Goal: Check status: Check status

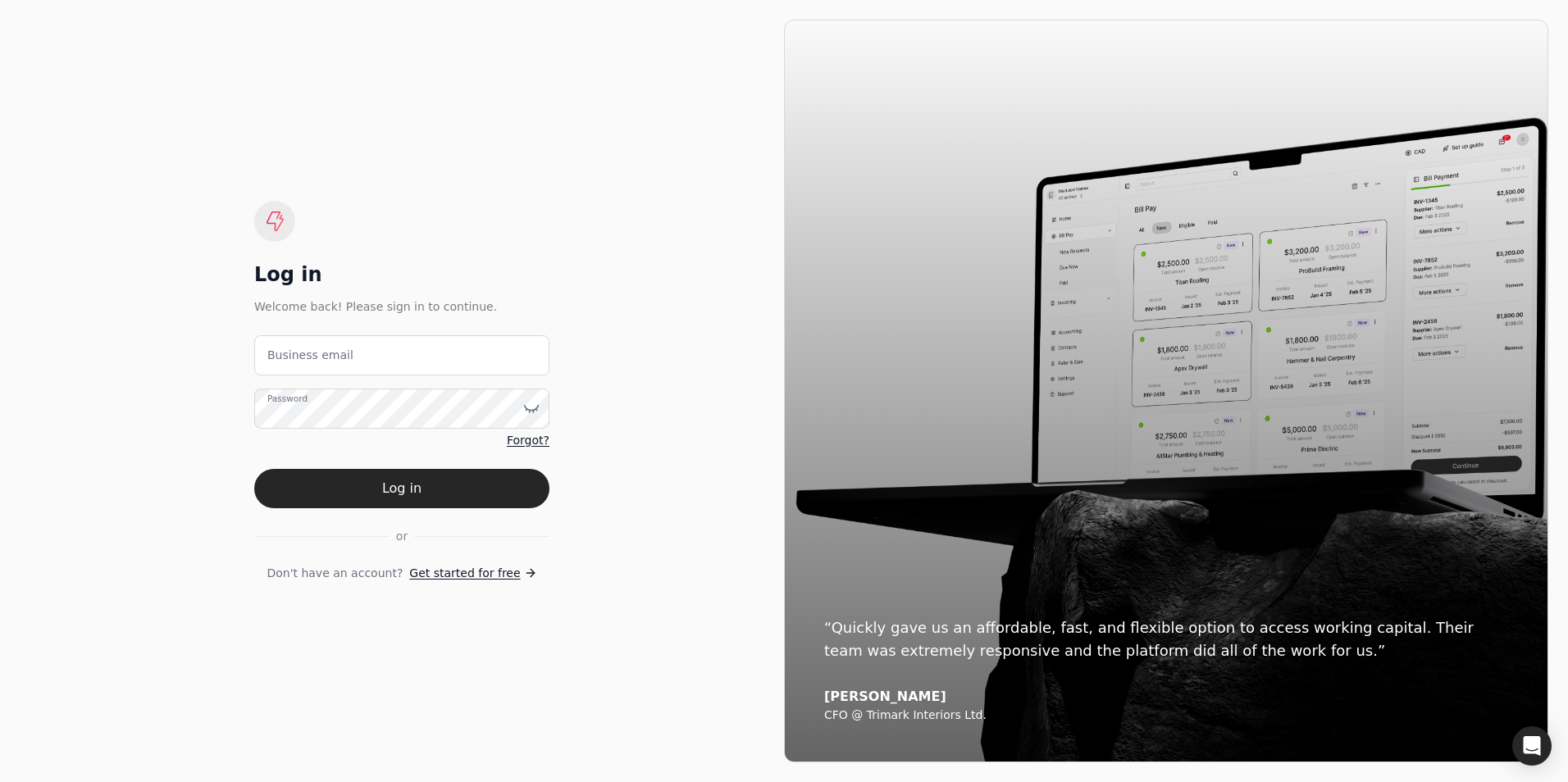
click at [319, 351] on label "Business email" at bounding box center [310, 355] width 86 height 17
click at [319, 351] on email "Business email" at bounding box center [401, 355] width 295 height 40
type email "[EMAIL_ADDRESS][DOMAIN_NAME]"
click at [254, 469] on button "Log in" at bounding box center [401, 489] width 295 height 39
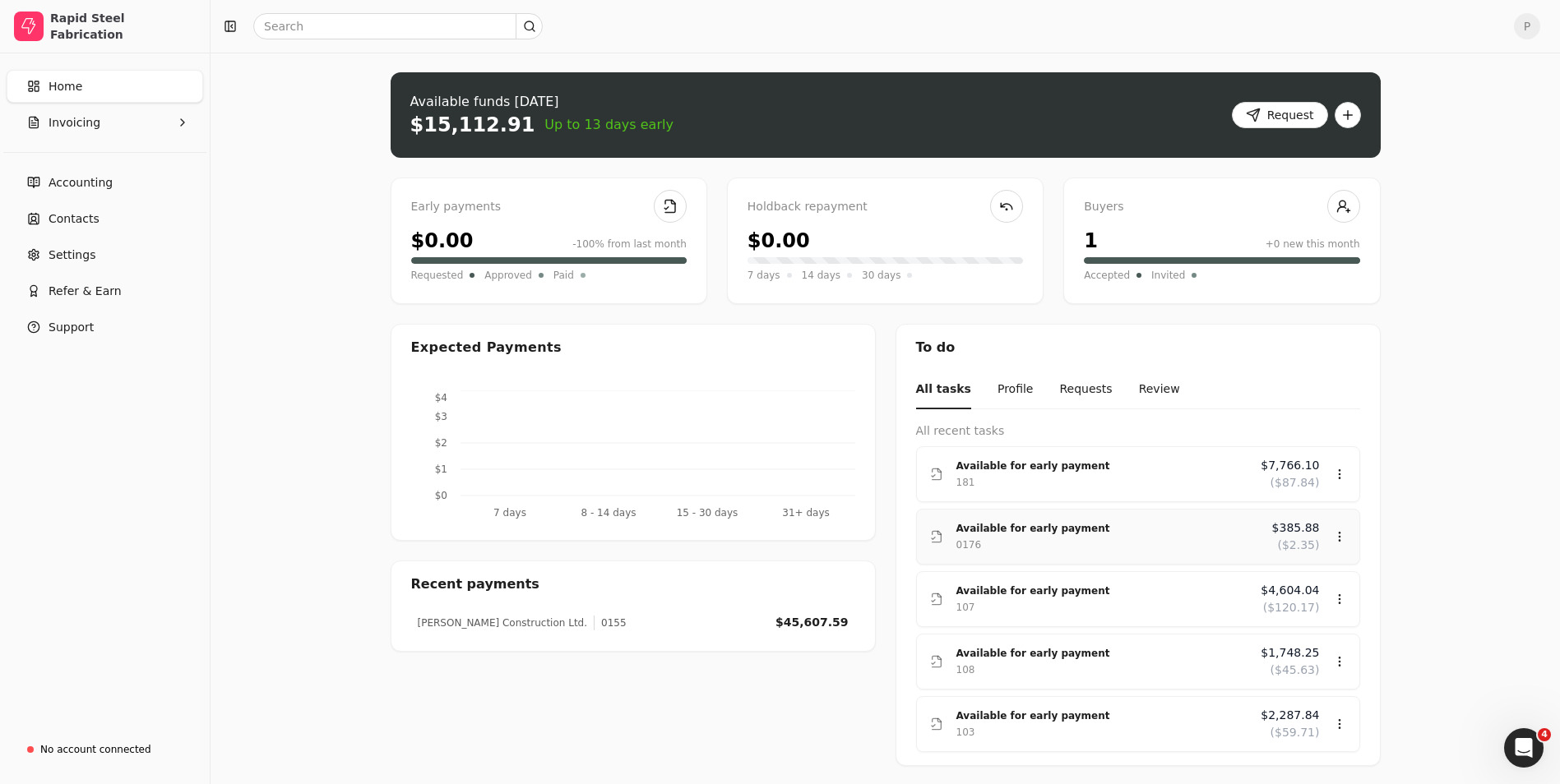
click at [1307, 524] on span "$385.88" at bounding box center [1296, 528] width 48 height 17
click at [1297, 588] on div "Review" at bounding box center [1307, 585] width 99 height 27
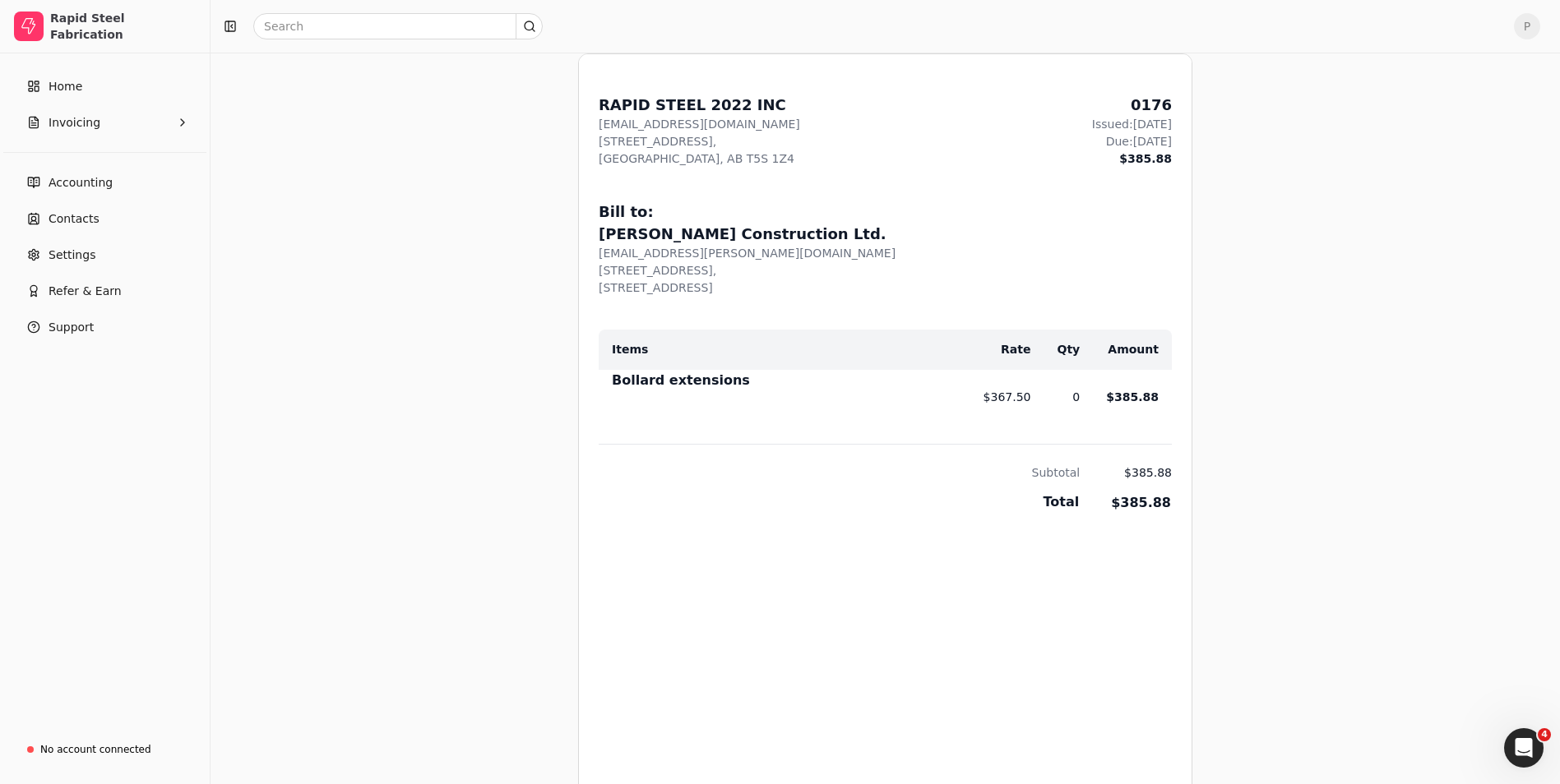
scroll to position [575, 0]
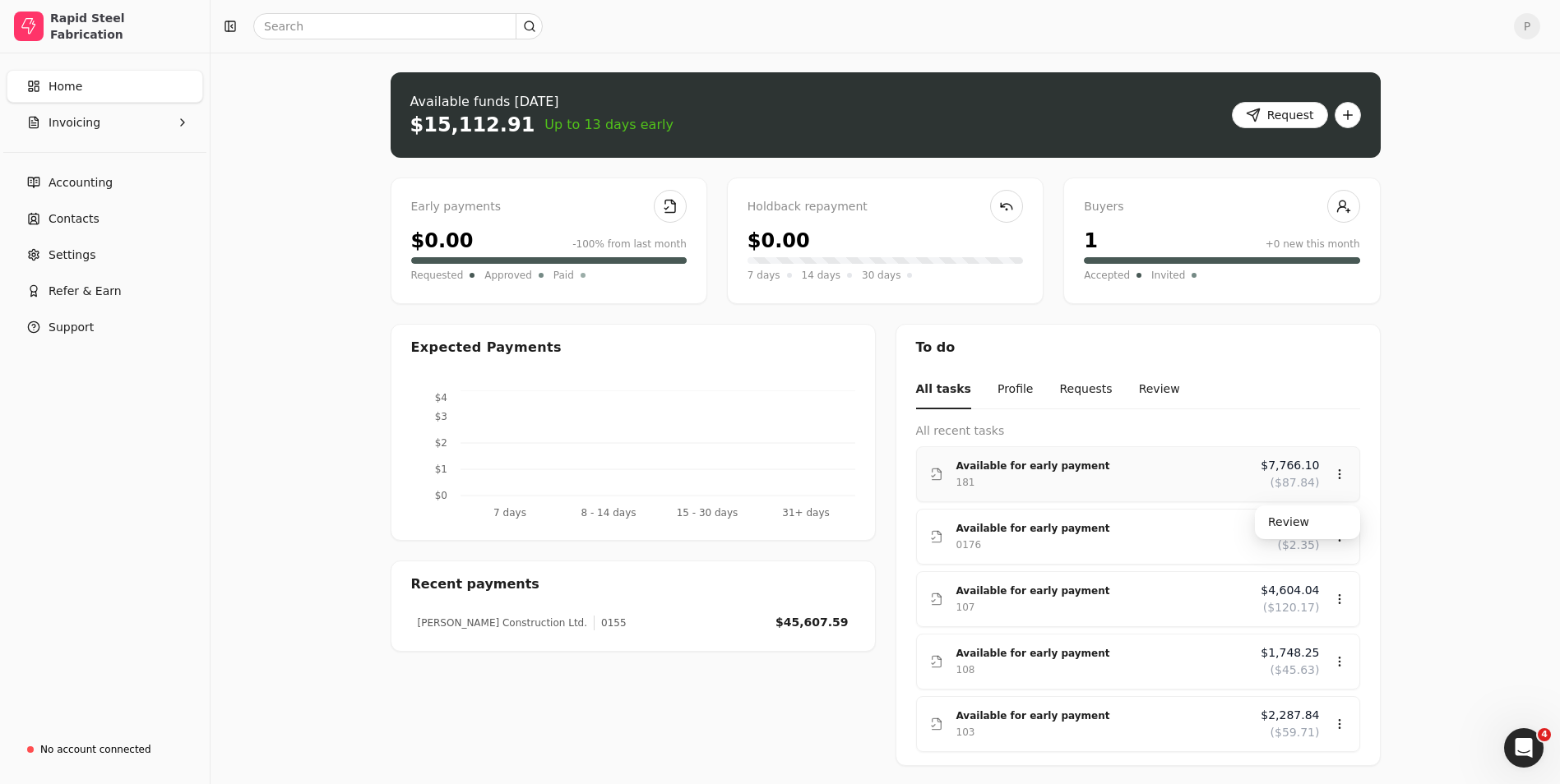
click at [1009, 469] on div "Available for early payment" at bounding box center [1101, 466] width 292 height 16
click at [1294, 513] on div "Review" at bounding box center [1307, 522] width 99 height 27
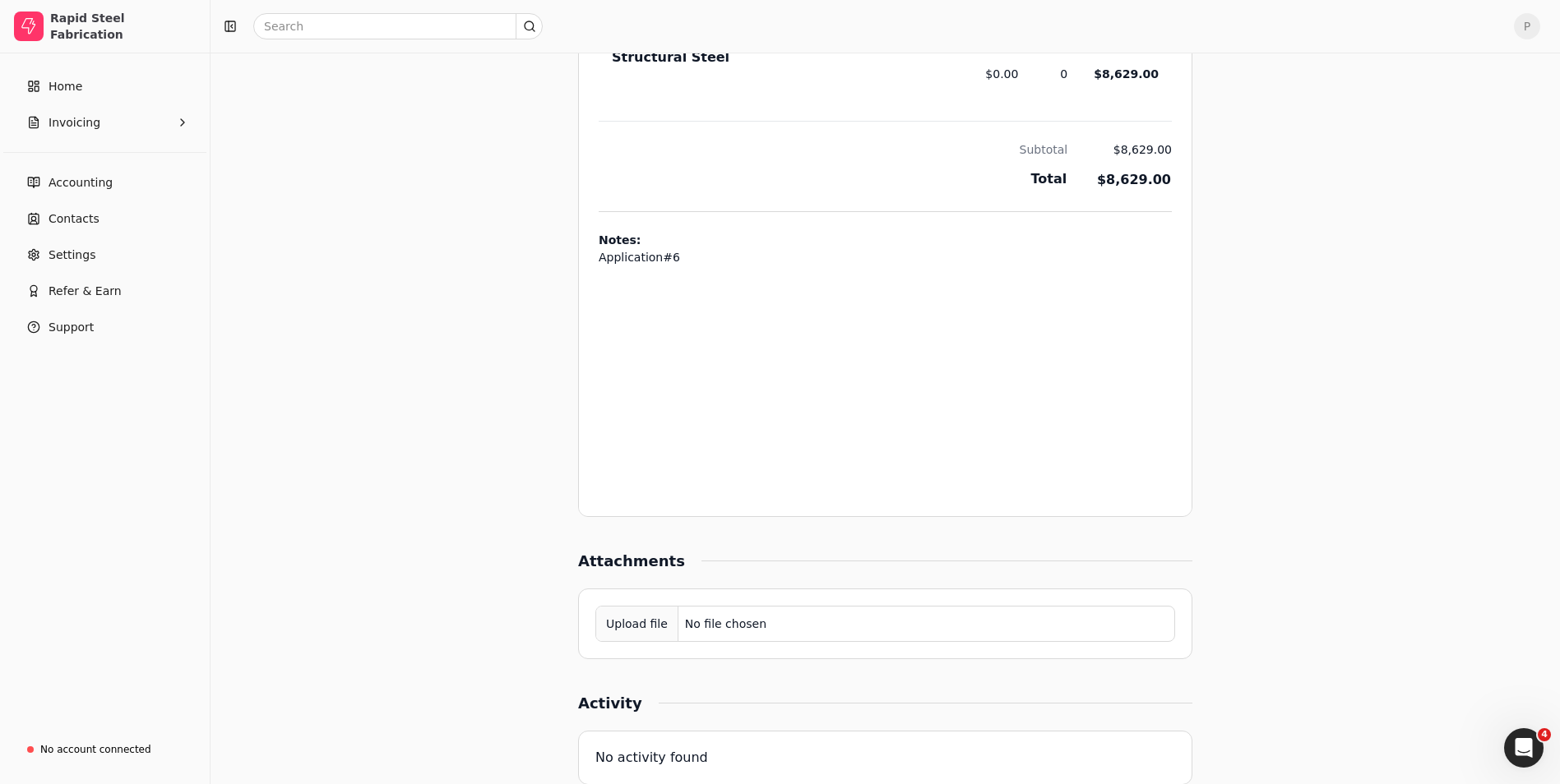
scroll to position [951, 0]
